Goal: Check status: Check status

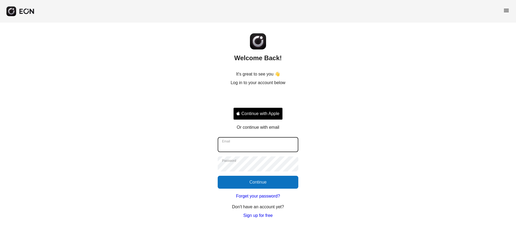
click at [240, 144] on input "Email" at bounding box center [258, 144] width 81 height 15
type input "**********"
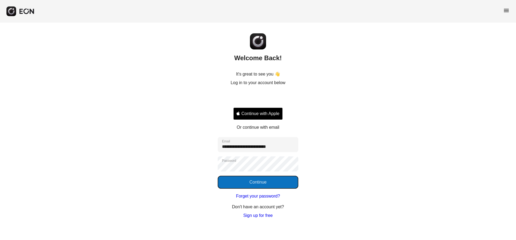
click at [255, 182] on button "Continue" at bounding box center [258, 182] width 81 height 13
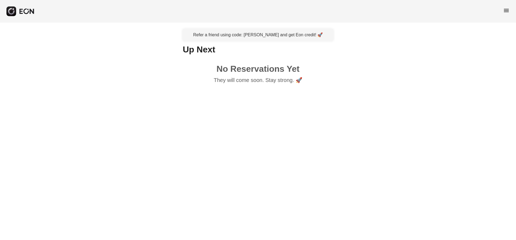
click at [504, 12] on span "menu" at bounding box center [506, 10] width 6 height 6
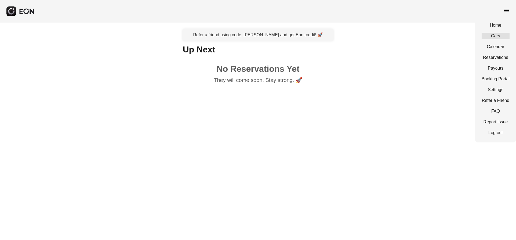
click at [499, 34] on link "Cars" at bounding box center [495, 36] width 28 height 6
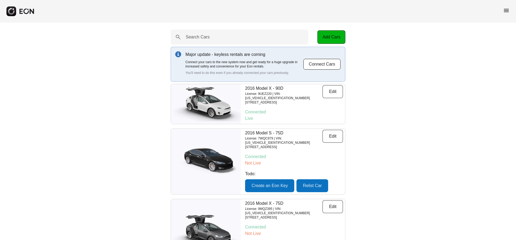
click at [508, 12] on span "menu" at bounding box center [506, 10] width 6 height 6
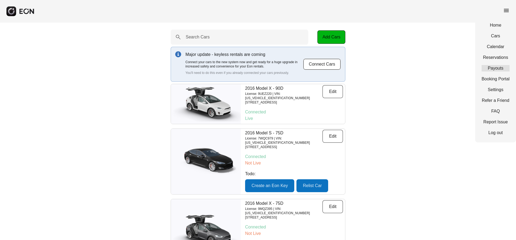
click at [504, 71] on link "Payouts" at bounding box center [495, 68] width 28 height 6
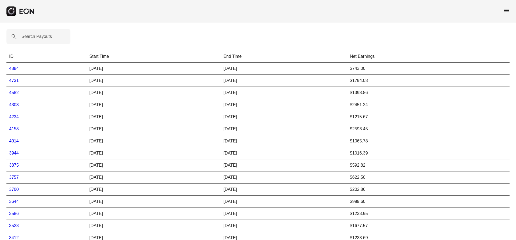
click at [13, 69] on link "4884" at bounding box center [14, 68] width 10 height 5
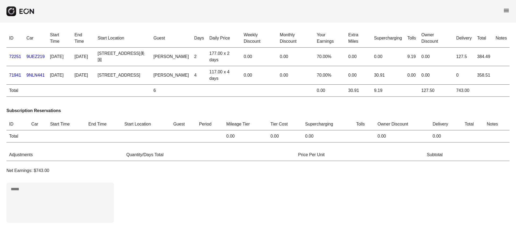
click at [509, 12] on span "menu" at bounding box center [506, 10] width 6 height 6
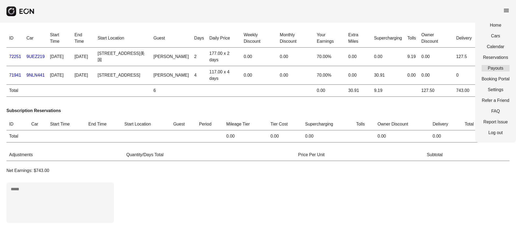
click at [505, 65] on link "Payouts" at bounding box center [495, 68] width 28 height 6
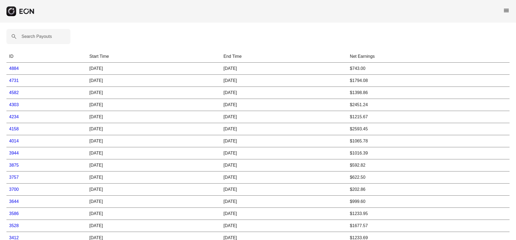
click at [16, 80] on link "4731" at bounding box center [14, 80] width 10 height 5
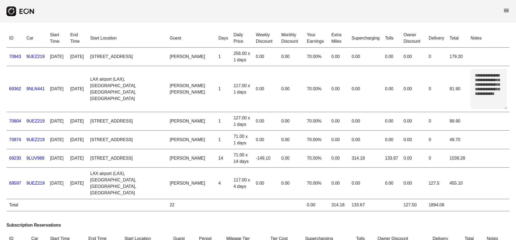
click at [40, 159] on link "9LUV989" at bounding box center [36, 158] width 18 height 5
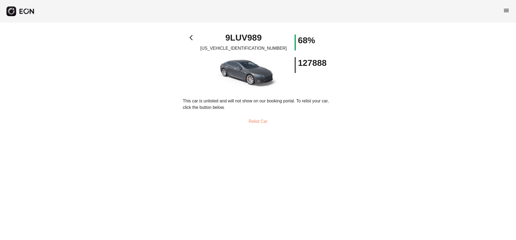
click at [194, 38] on span "arrow_back_ios" at bounding box center [192, 37] width 6 height 6
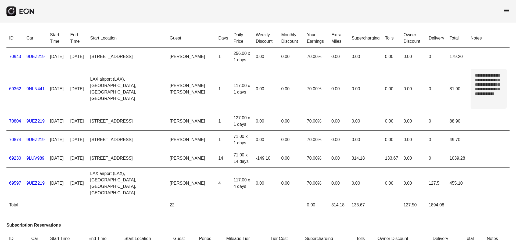
click at [16, 160] on link "69230" at bounding box center [15, 158] width 12 height 5
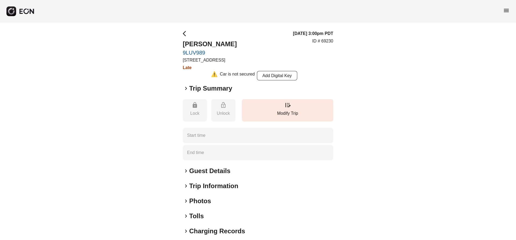
type time "**********"
click at [191, 86] on h2 "Trip Summary" at bounding box center [210, 88] width 43 height 9
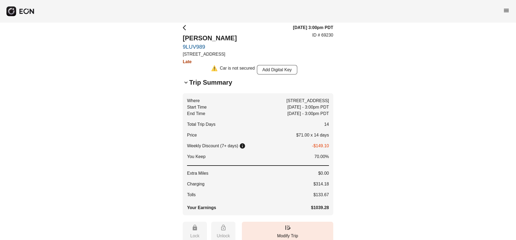
scroll to position [5, 0]
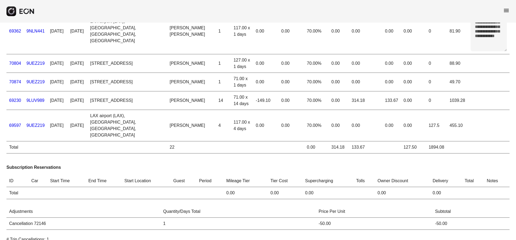
scroll to position [50, 0]
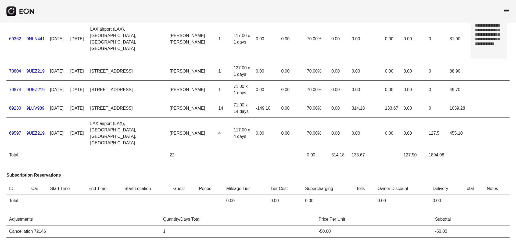
click at [14, 108] on link "69230" at bounding box center [15, 108] width 12 height 5
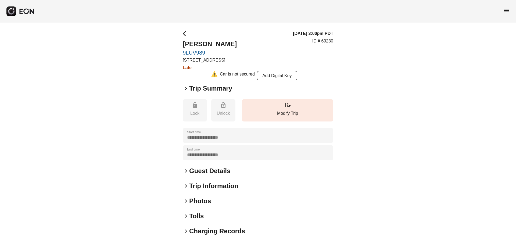
click at [203, 85] on h2 "Trip Summary" at bounding box center [210, 88] width 43 height 9
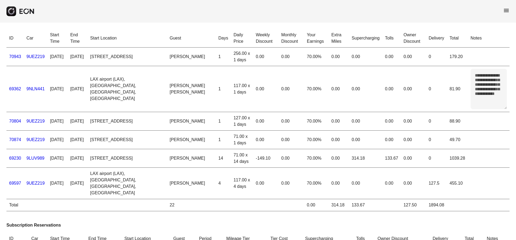
click at [502, 14] on div "menu" at bounding box center [258, 11] width 516 height 23
click at [506, 11] on span "menu" at bounding box center [506, 10] width 6 height 6
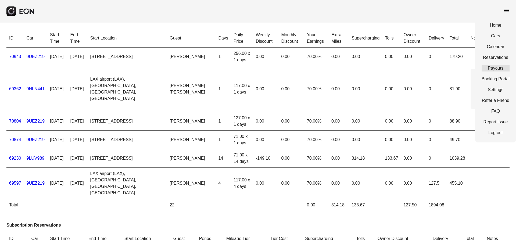
click at [502, 65] on link "Payouts" at bounding box center [495, 68] width 28 height 6
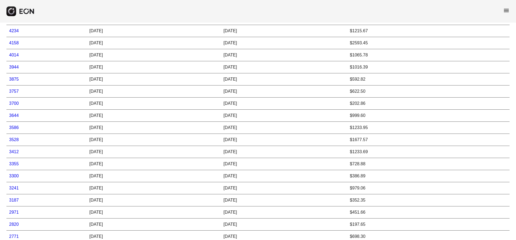
scroll to position [123, 0]
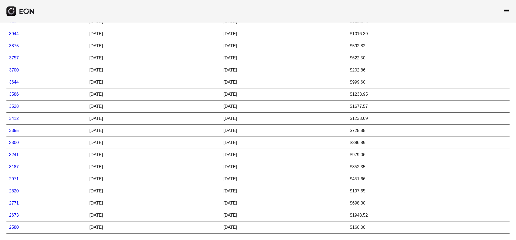
drag, startPoint x: 348, startPoint y: 55, endPoint x: 382, endPoint y: 198, distance: 146.6
click at [382, 198] on tbody "4884 08/30/25 09/14/25 $743.00 4731 08/14/25 08/30/25 $1794.08 4582 07/30/25 08…" at bounding box center [257, 88] width 503 height 290
click at [393, 189] on td "$197.65" at bounding box center [428, 191] width 162 height 12
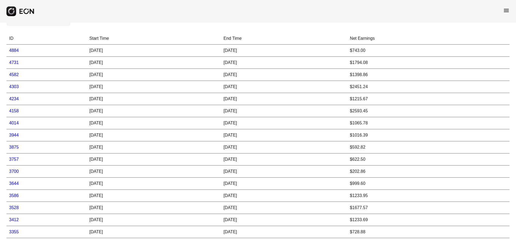
scroll to position [16, 0]
